Goal: Information Seeking & Learning: Learn about a topic

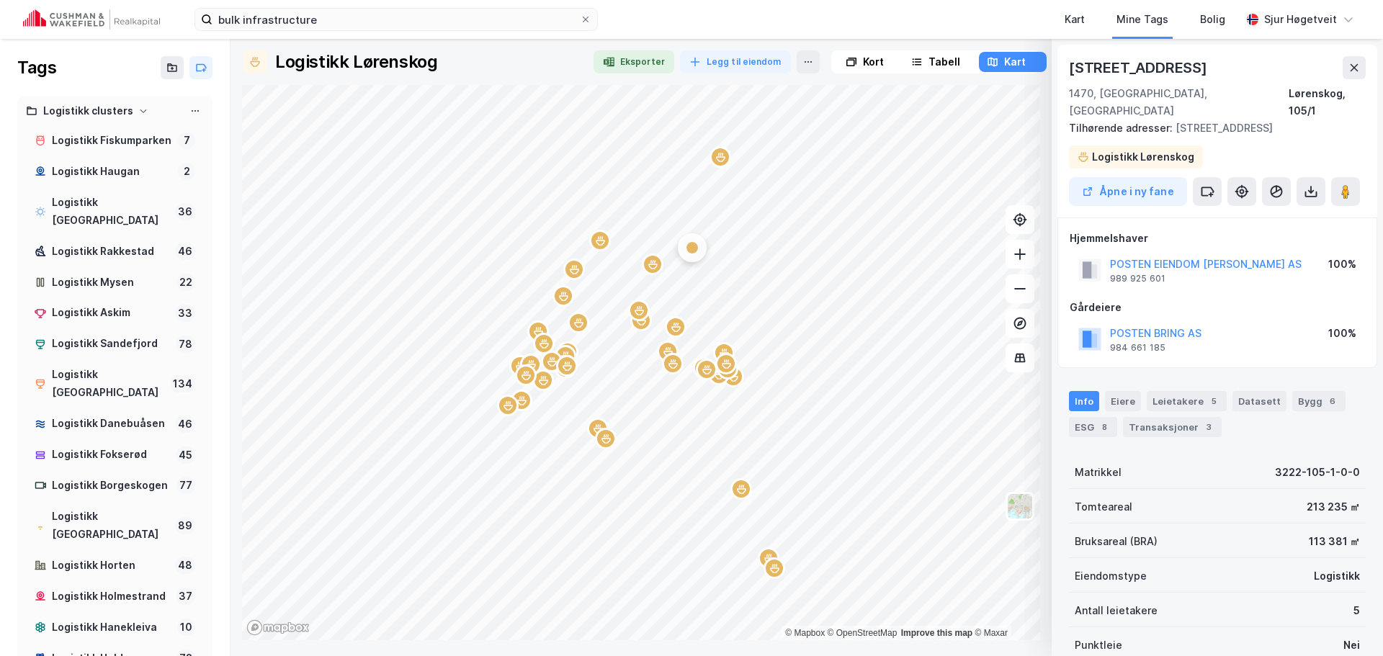
click at [122, 30] on div "bulk infrastructure Kart Mine Tags Bolig [PERSON_NAME]" at bounding box center [691, 19] width 1383 height 39
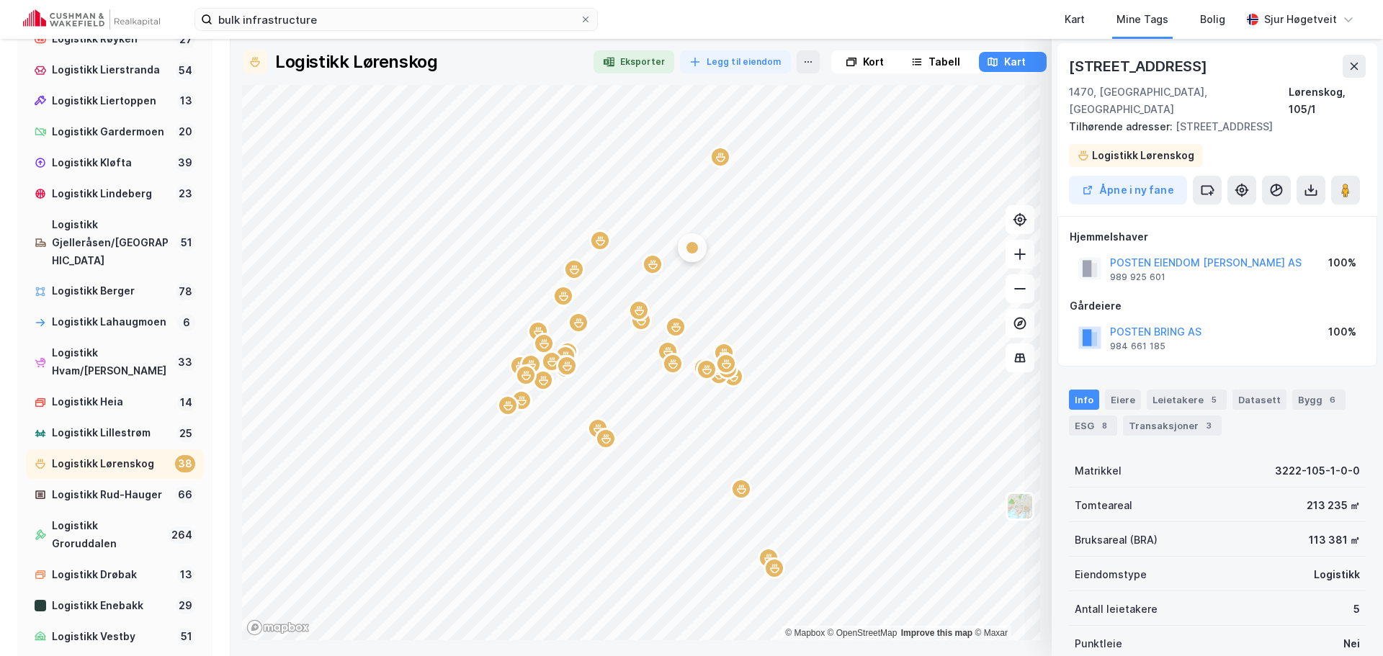
click at [156, 29] on img at bounding box center [91, 19] width 137 height 20
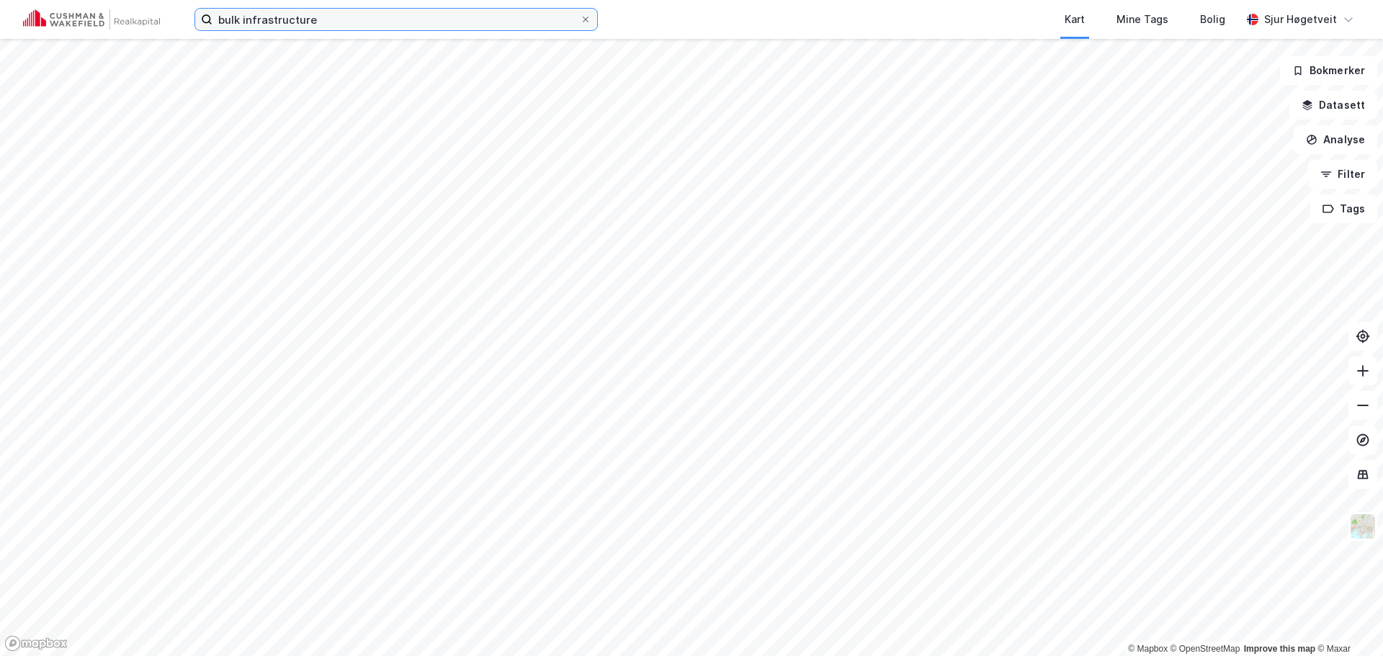
click at [259, 14] on input "bulk infrastructure" at bounding box center [396, 20] width 367 height 22
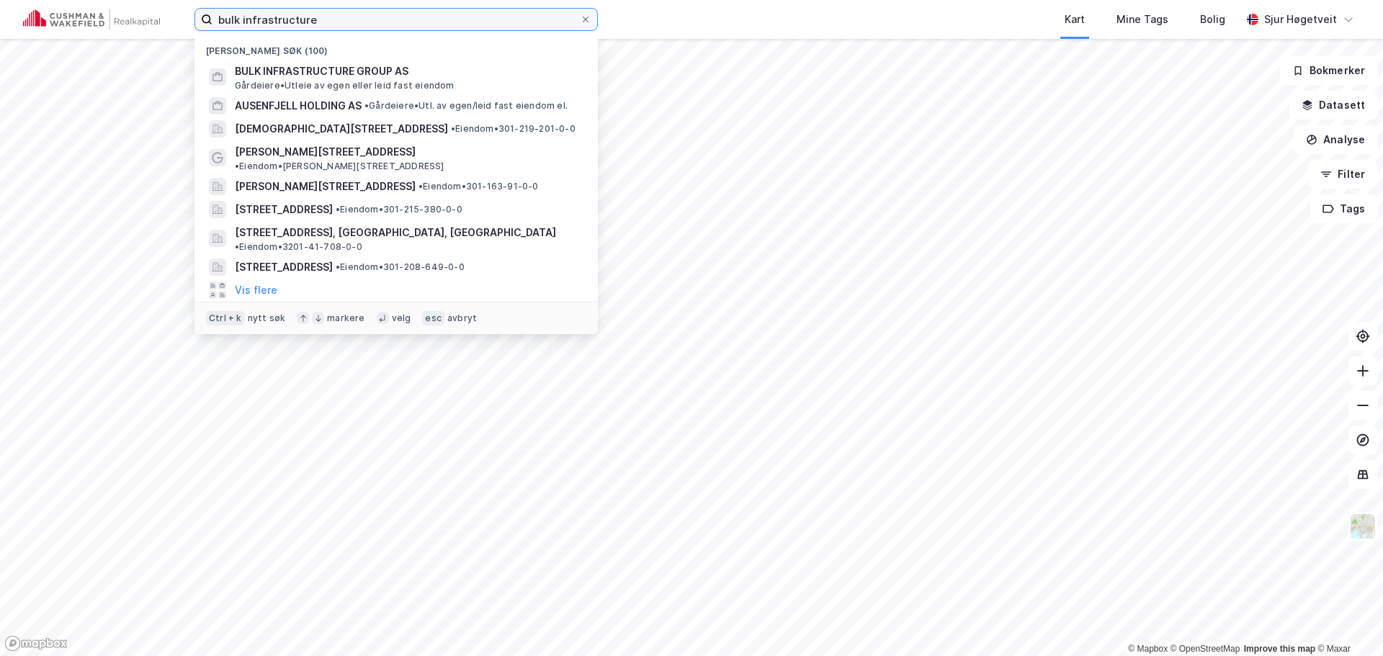
click at [259, 14] on input "bulk infrastructure" at bounding box center [396, 20] width 367 height 22
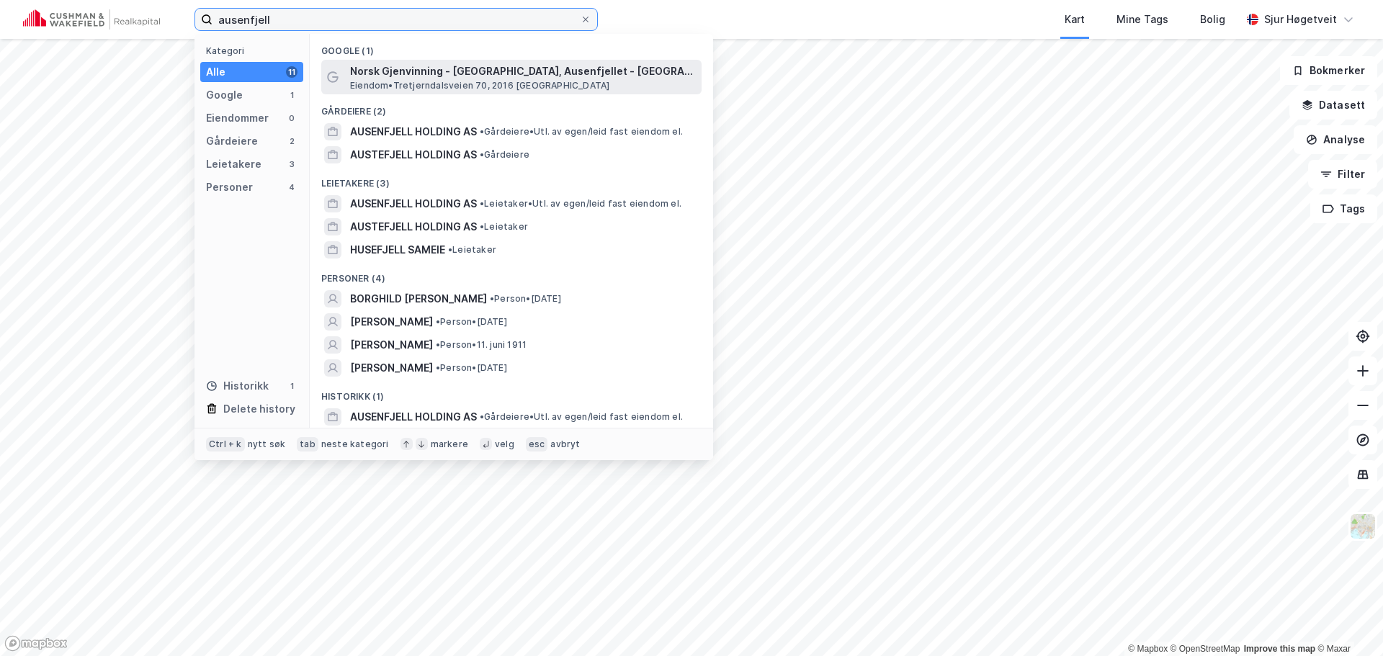
type input "ausenfjell"
click at [553, 72] on span "Norsk Gjenvinning - [GEOGRAPHIC_DATA], Ausenfjellet - [GEOGRAPHIC_DATA]" at bounding box center [523, 71] width 346 height 17
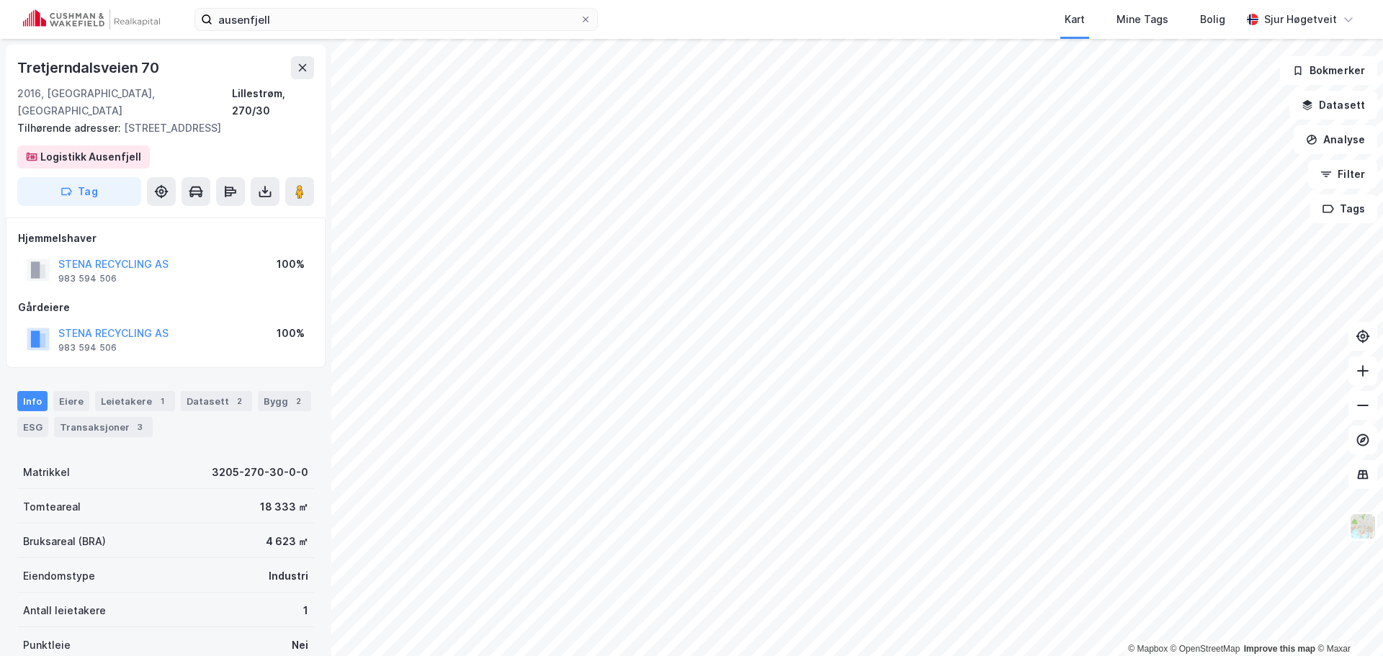
scroll to position [1, 0]
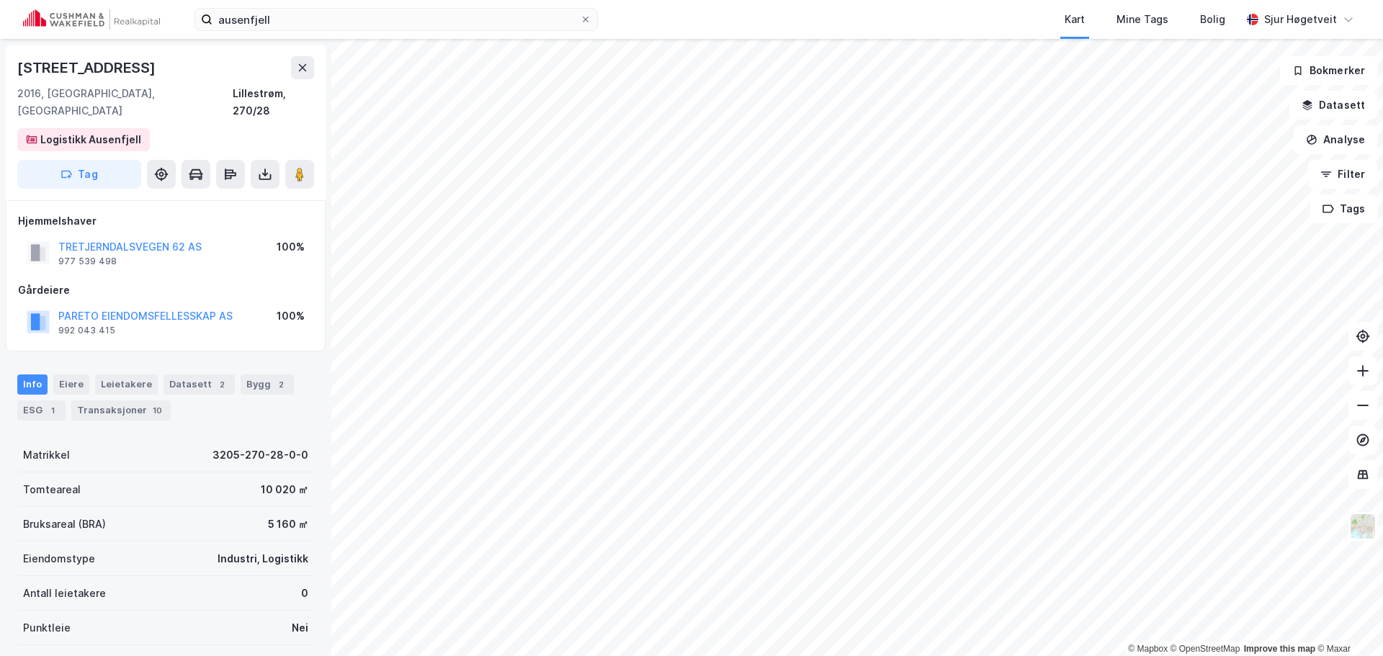
scroll to position [1, 0]
click at [192, 373] on div "Datasett 2" at bounding box center [199, 383] width 71 height 20
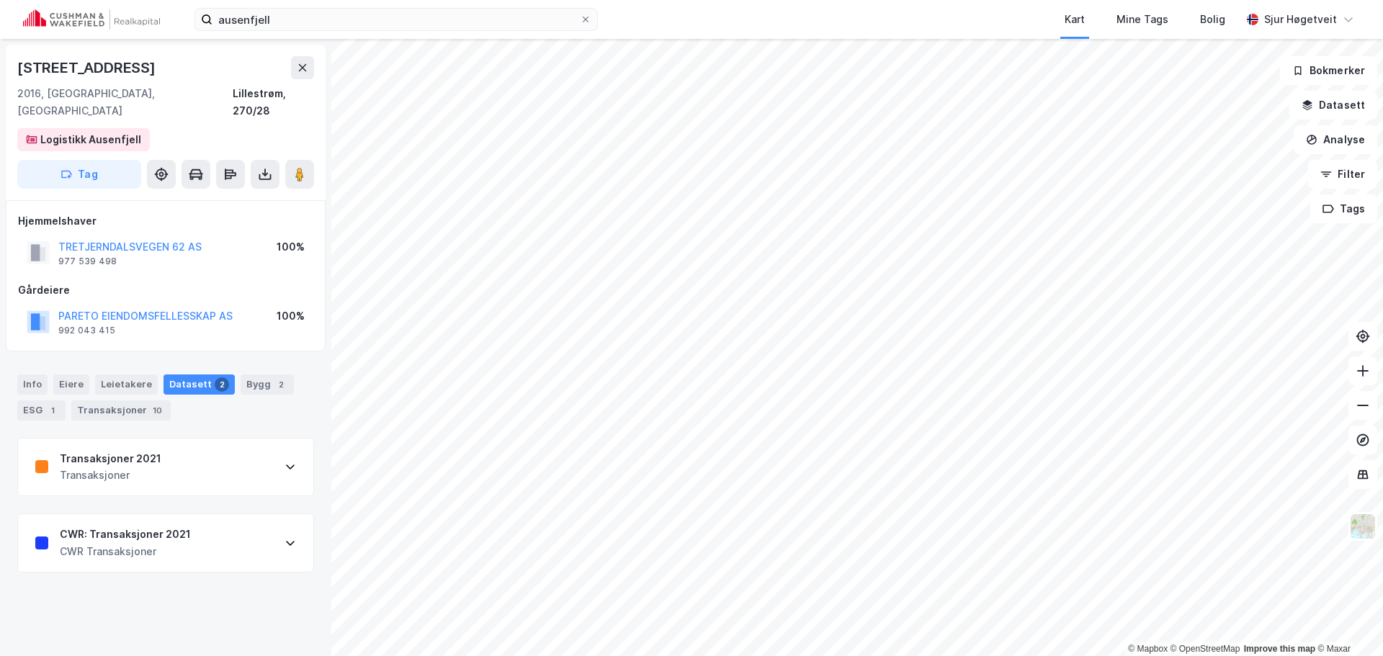
click at [187, 519] on div "CWR: Transaksjoner 2021 CWR Transaksjoner" at bounding box center [165, 543] width 295 height 58
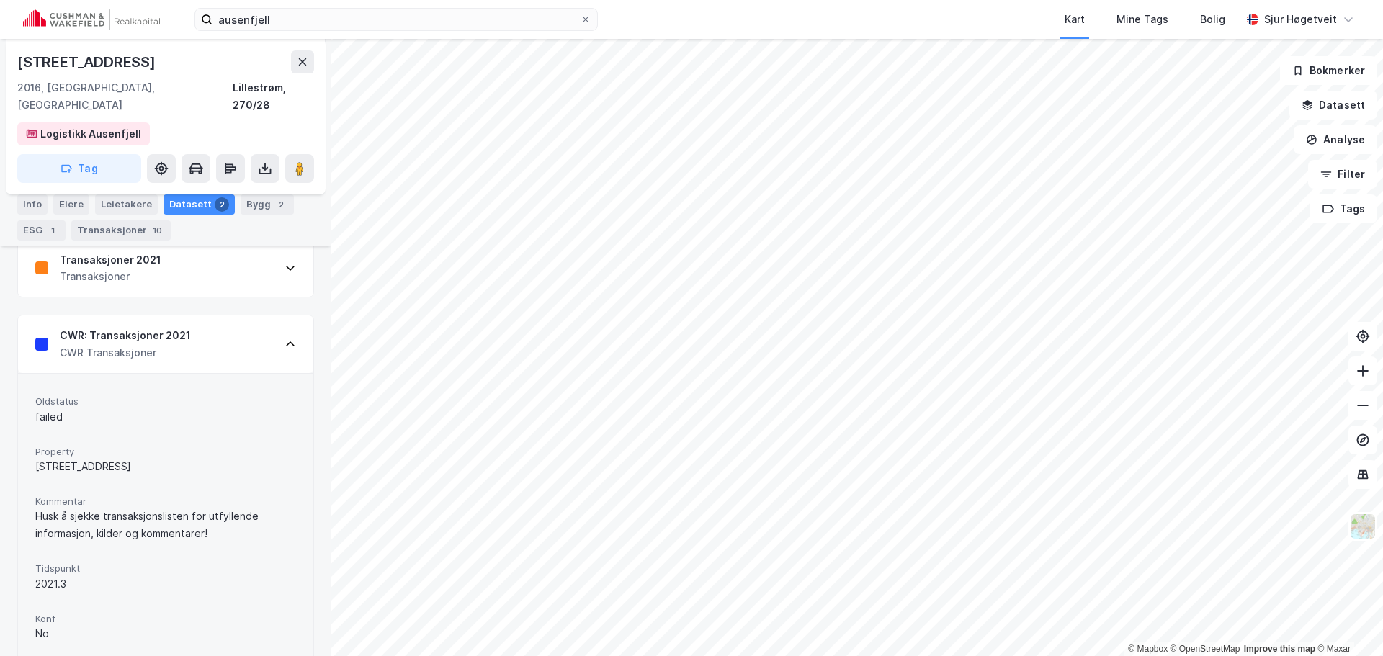
scroll to position [197, 0]
click at [223, 336] on div "CWR: Transaksjoner 2021 CWR Transaksjoner" at bounding box center [165, 346] width 295 height 58
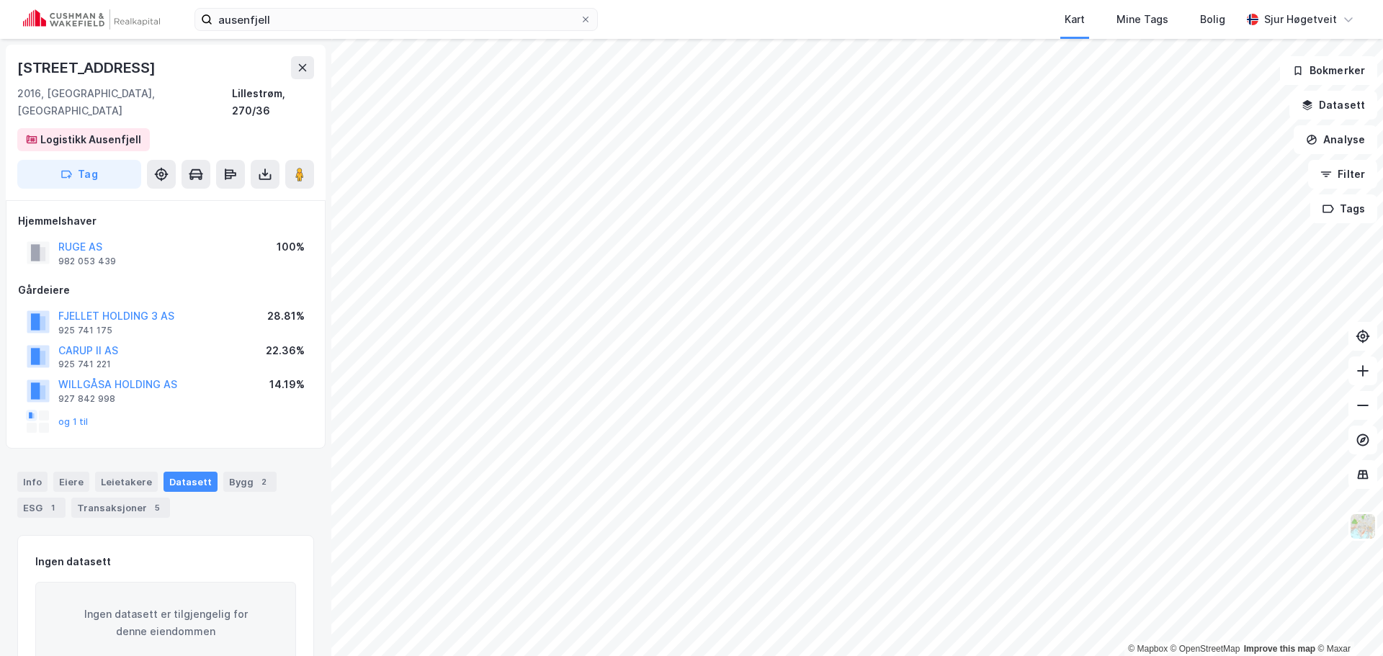
scroll to position [1, 0]
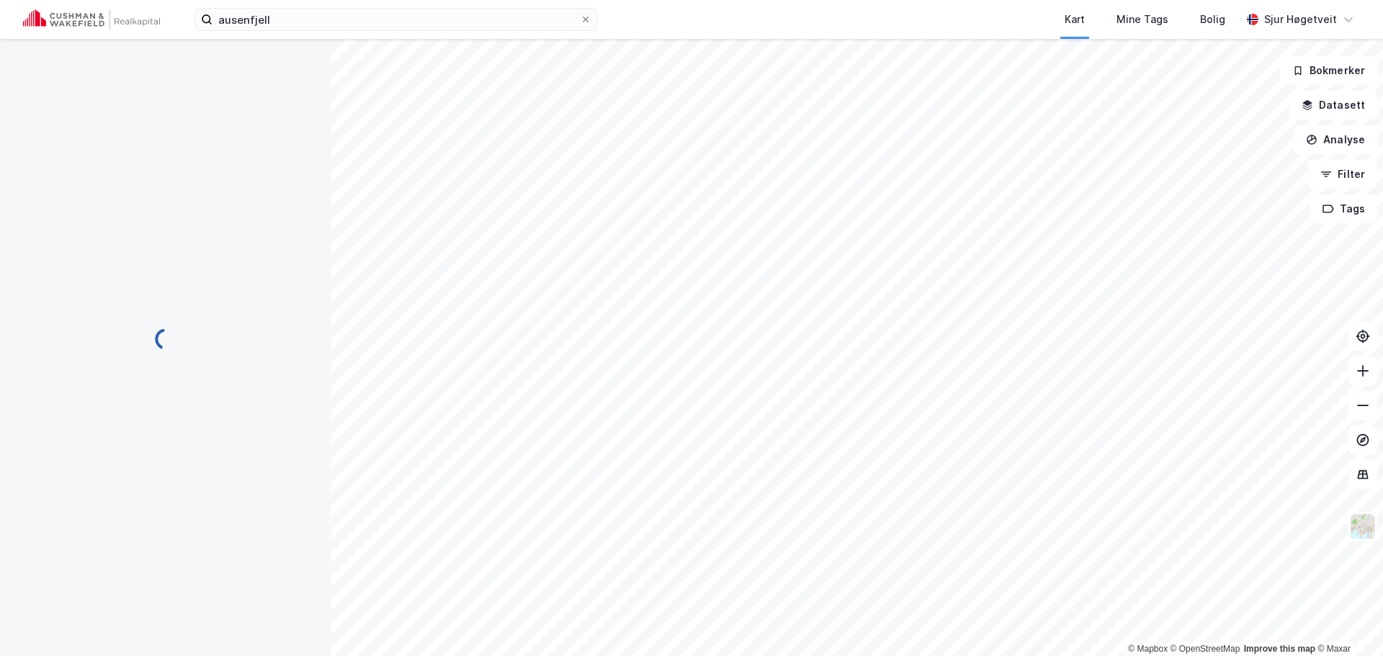
scroll to position [1, 0]
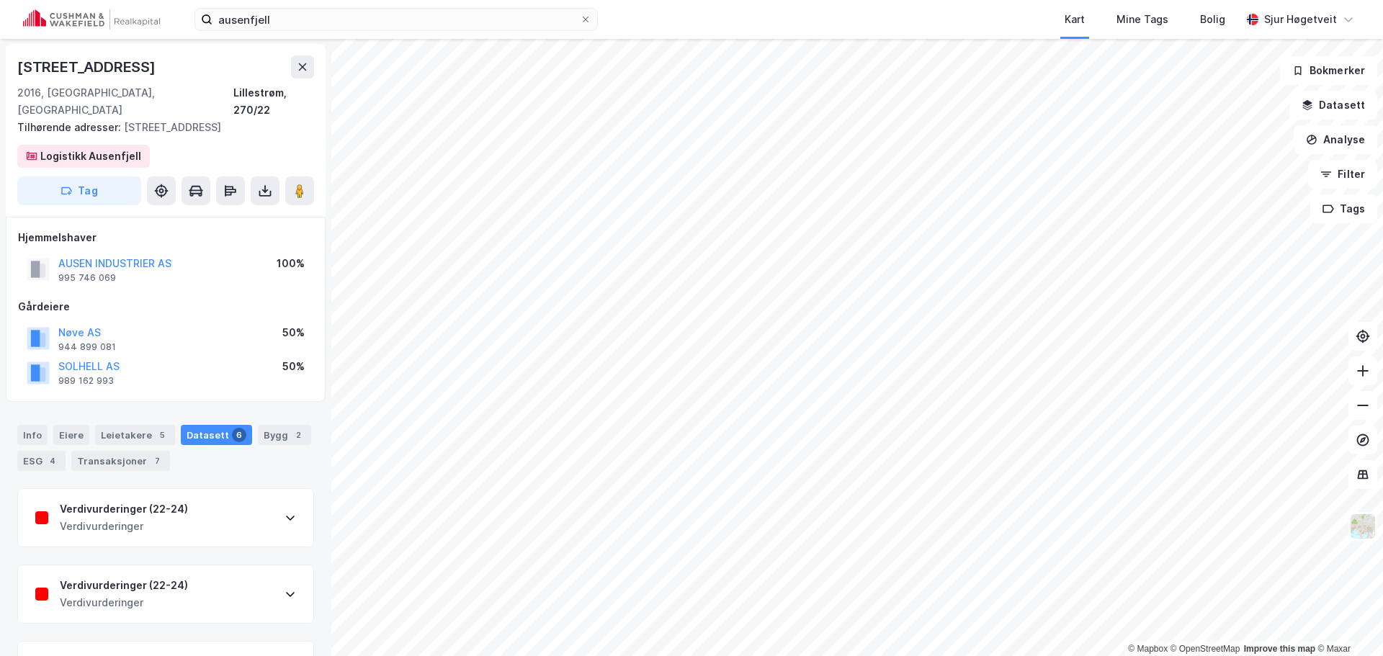
click at [238, 517] on div "Verdivurderinger (22-24) Verdivurderinger" at bounding box center [165, 518] width 295 height 58
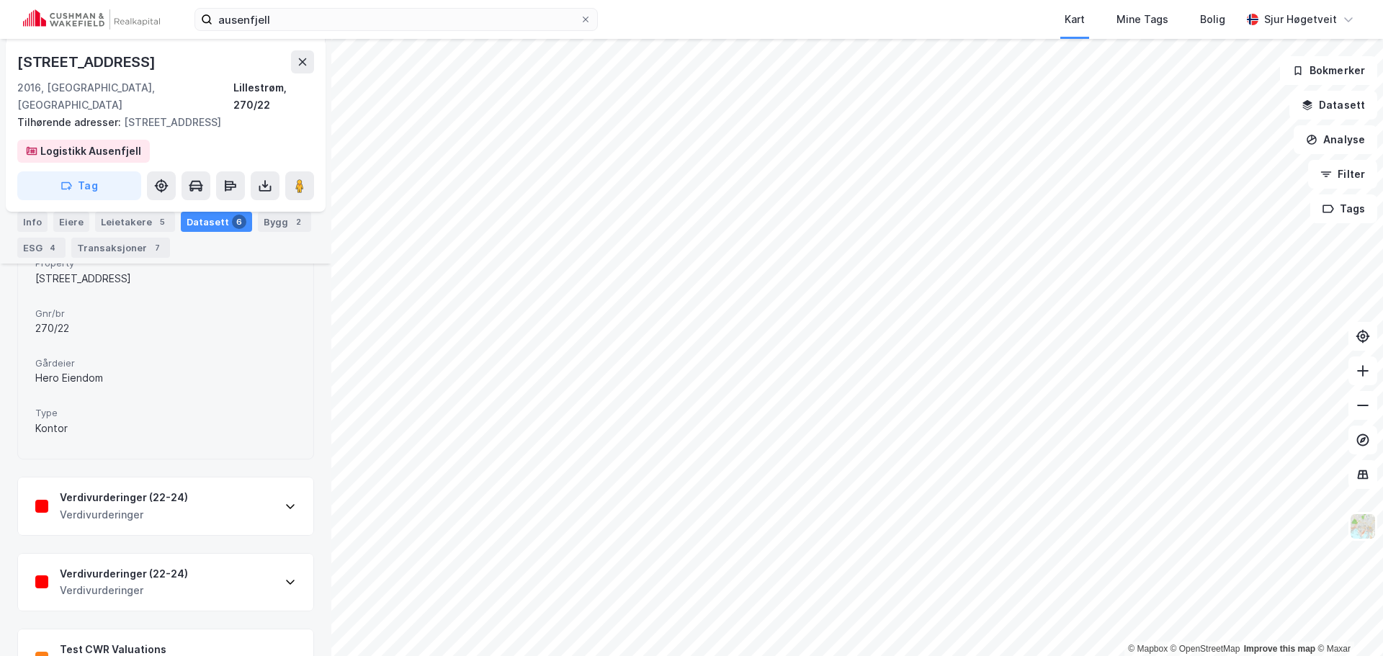
scroll to position [289, 0]
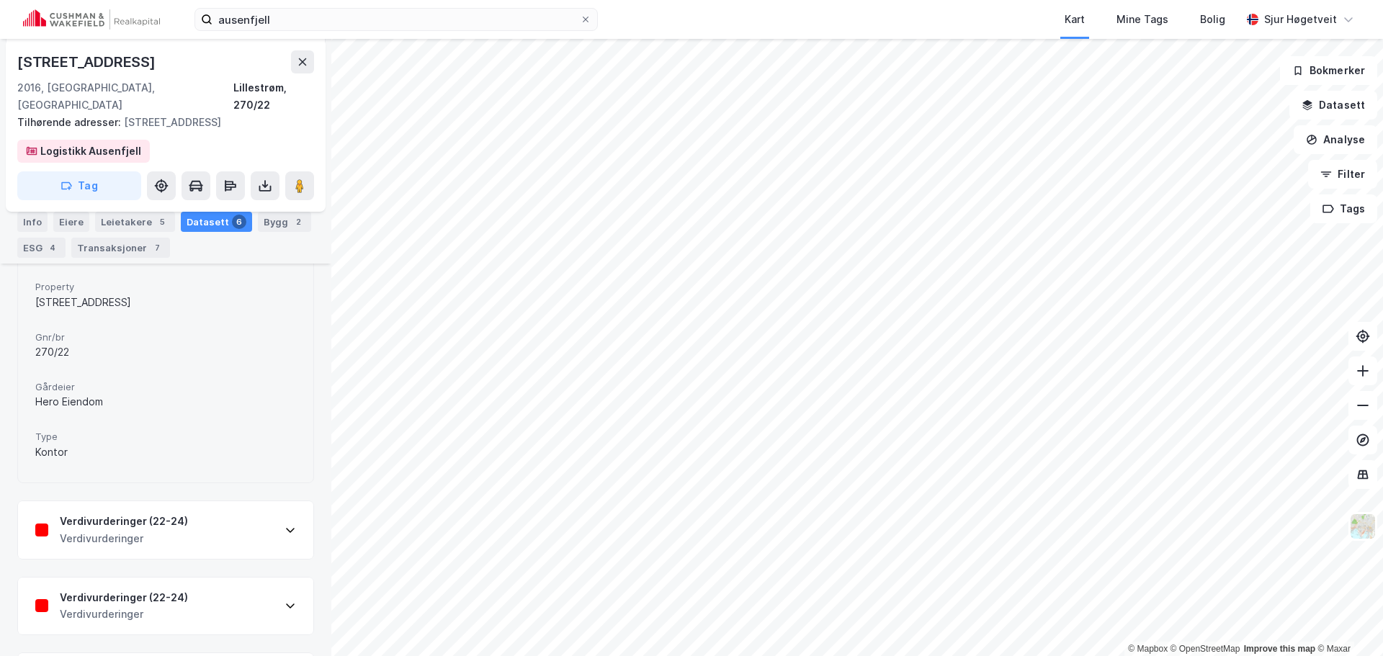
click at [113, 537] on div "Verdivurderinger (22-24) Verdivurderinger" at bounding box center [165, 530] width 295 height 58
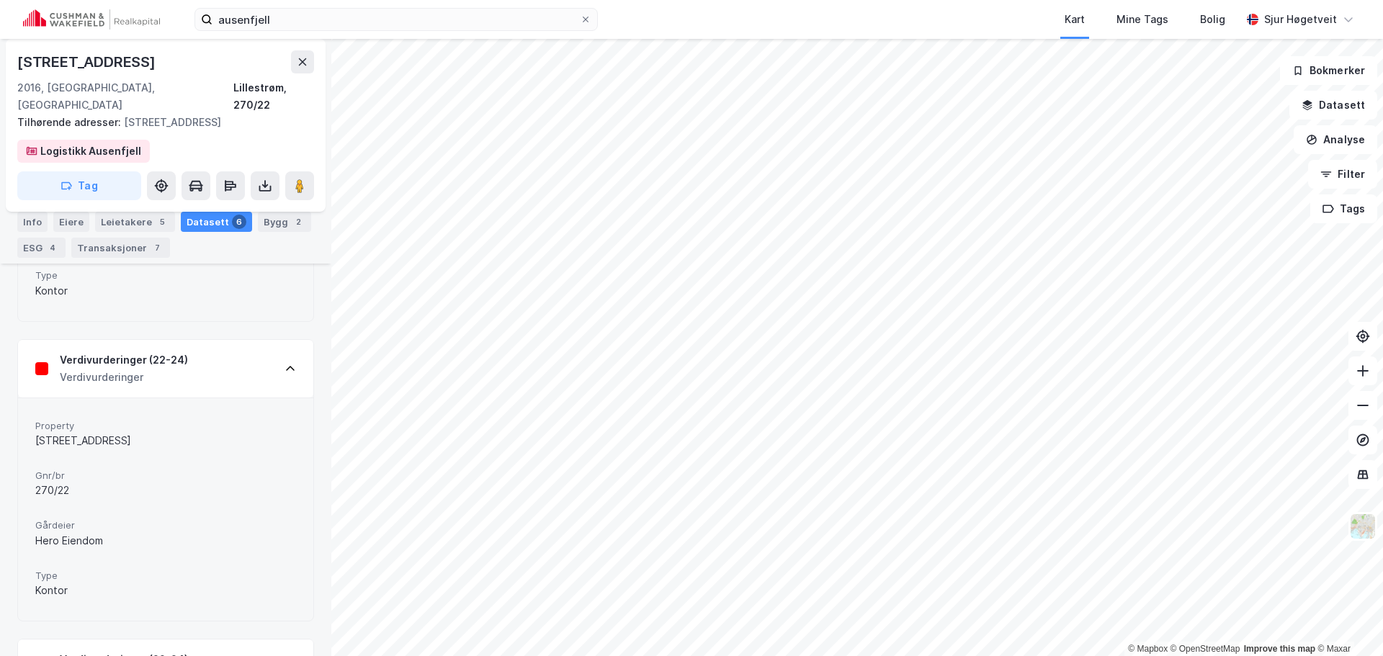
scroll to position [505, 0]
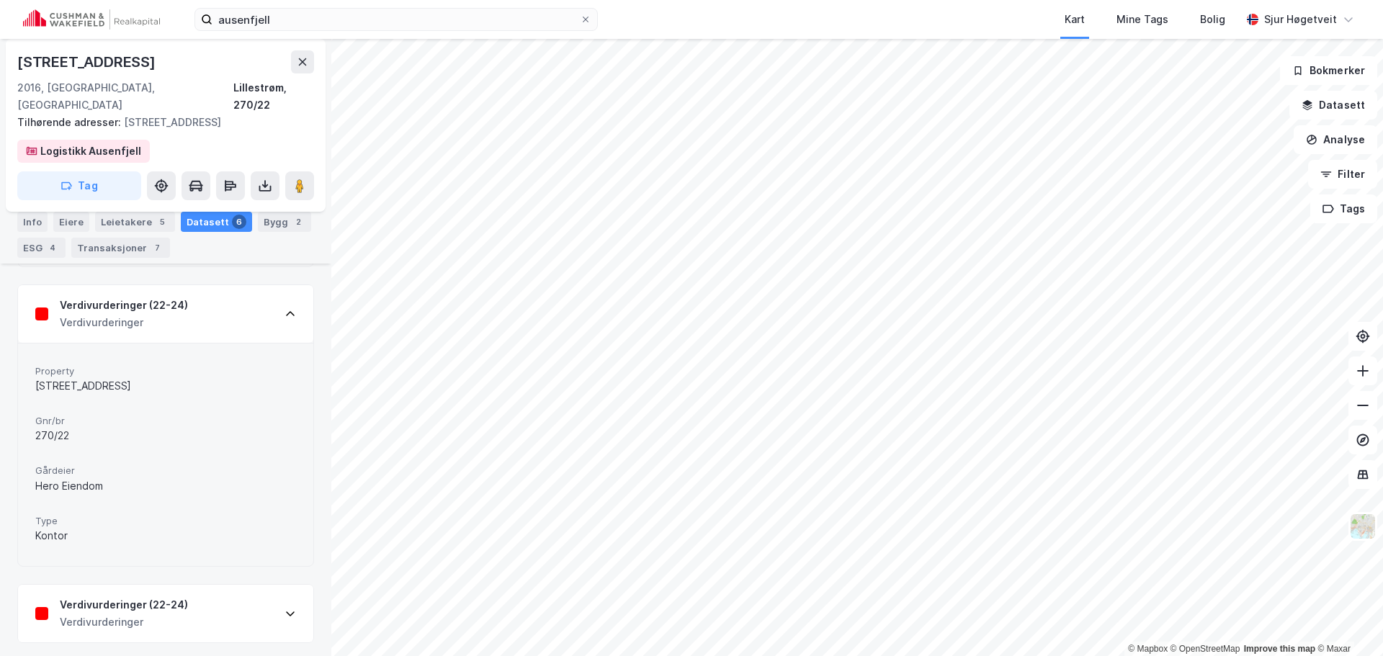
click at [147, 614] on div "Verdivurderinger" at bounding box center [124, 622] width 128 height 17
click at [45, 224] on div "Info" at bounding box center [32, 222] width 30 height 20
